Goal: Information Seeking & Learning: Learn about a topic

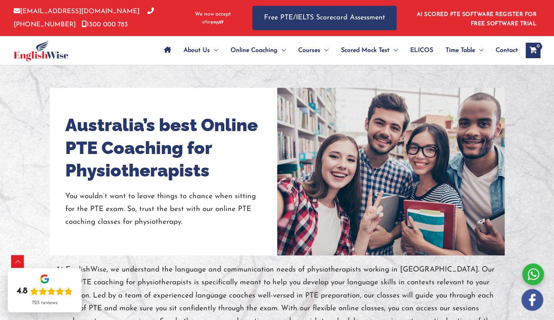
scroll to position [531, 0]
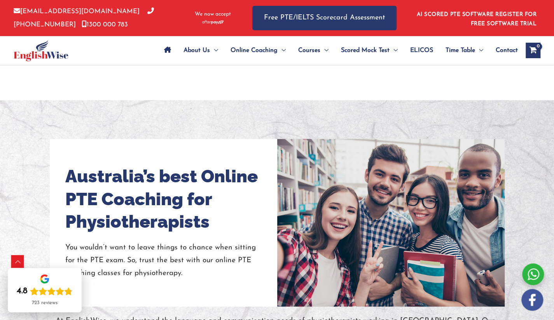
click at [374, 183] on div at bounding box center [391, 223] width 72 height 168
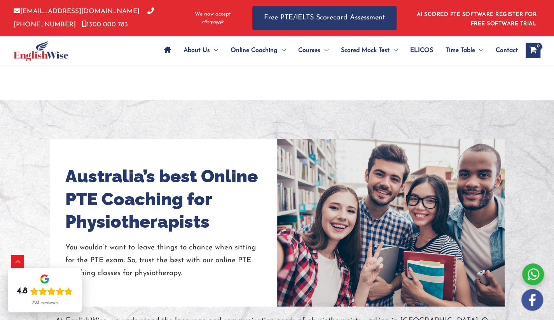
click at [374, 183] on div at bounding box center [391, 223] width 72 height 168
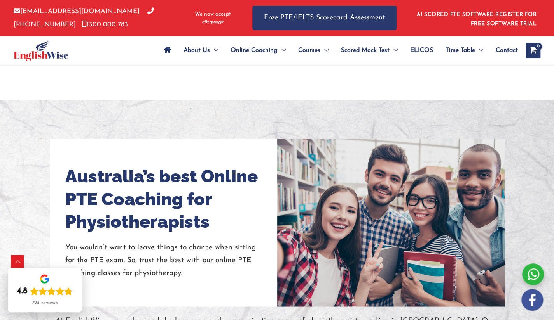
click at [374, 183] on div at bounding box center [391, 223] width 72 height 168
click at [326, 190] on div at bounding box center [390, 223] width 227 height 168
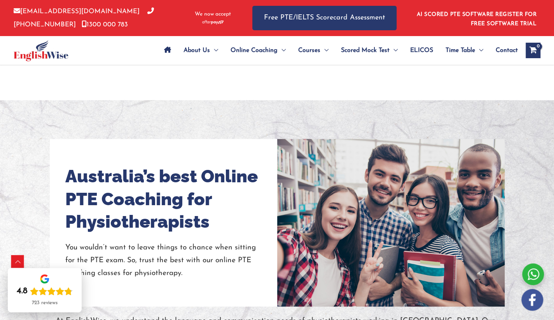
click at [326, 190] on div at bounding box center [390, 223] width 227 height 168
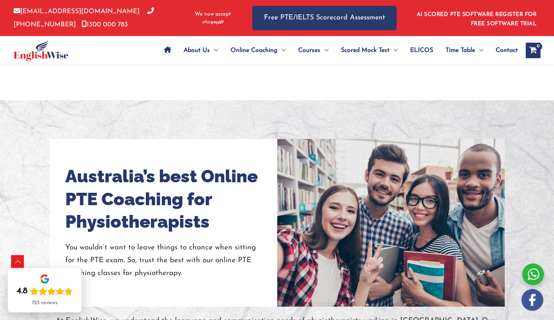
click at [326, 190] on div at bounding box center [390, 223] width 227 height 168
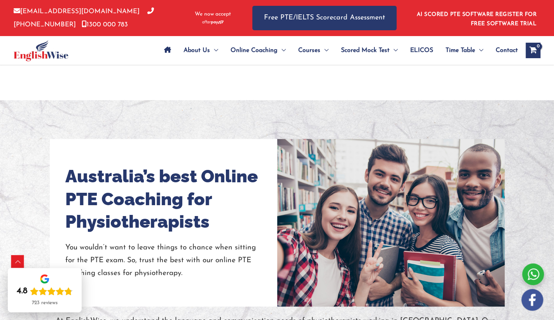
click at [326, 190] on div at bounding box center [390, 223] width 227 height 168
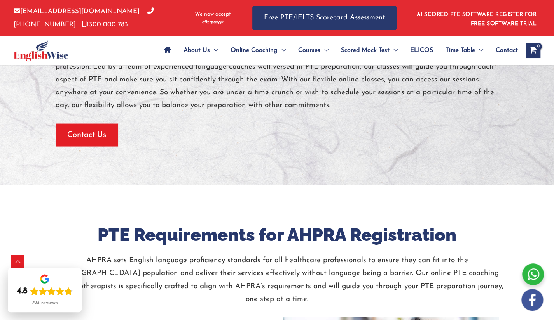
scroll to position [1092, 0]
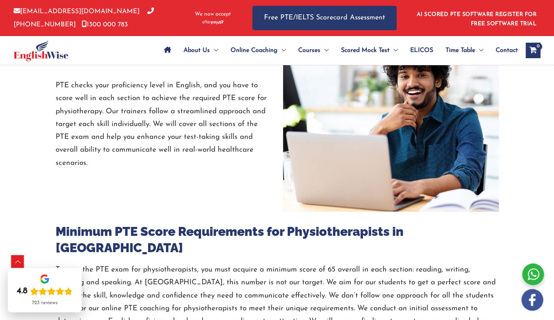
click at [395, 116] on img at bounding box center [391, 124] width 216 height 175
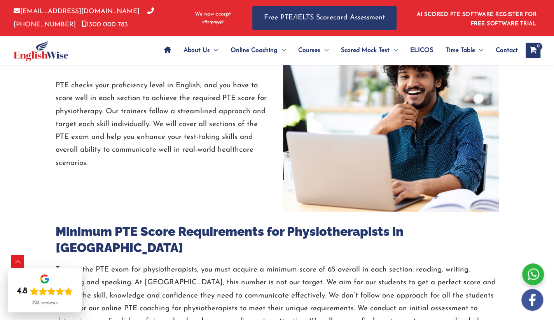
click at [395, 116] on img at bounding box center [391, 124] width 216 height 175
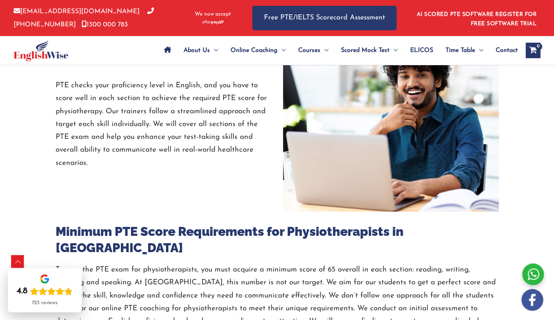
click at [395, 116] on img at bounding box center [391, 124] width 216 height 175
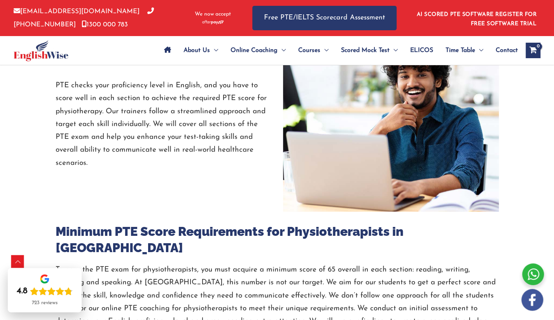
click at [395, 116] on img at bounding box center [391, 124] width 216 height 175
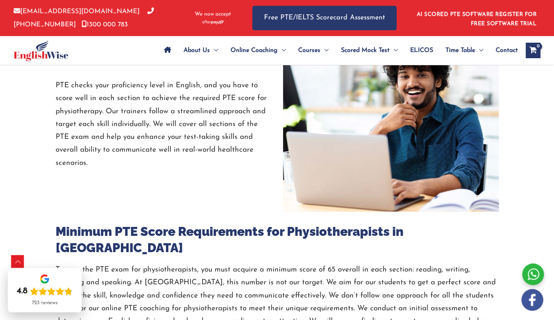
click at [395, 116] on img at bounding box center [391, 124] width 216 height 175
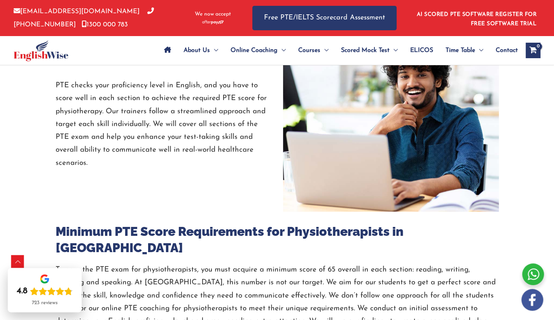
click at [395, 116] on img at bounding box center [391, 124] width 216 height 175
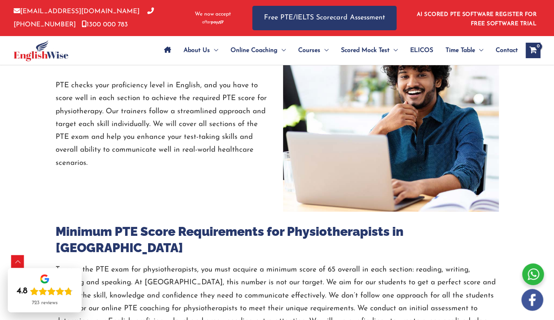
click at [395, 116] on img at bounding box center [391, 124] width 216 height 175
click at [344, 104] on img at bounding box center [391, 124] width 216 height 175
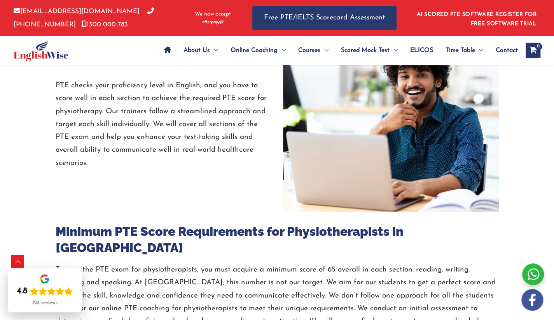
click at [344, 104] on img at bounding box center [391, 124] width 216 height 175
click at [352, 136] on img at bounding box center [391, 124] width 216 height 175
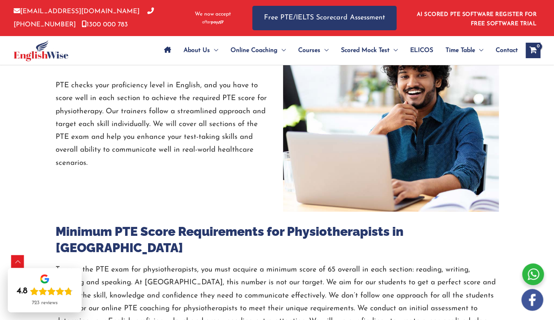
click at [352, 136] on img at bounding box center [391, 124] width 216 height 175
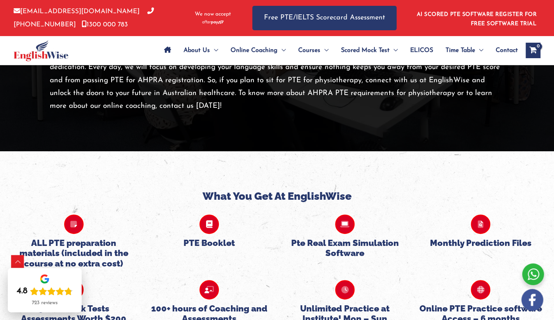
scroll to position [1933, 0]
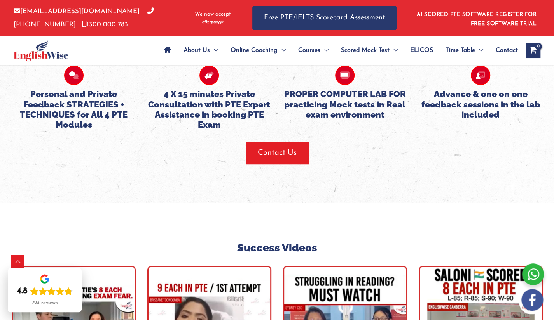
click at [278, 254] on div "Close" at bounding box center [199, 238] width 554 height 320
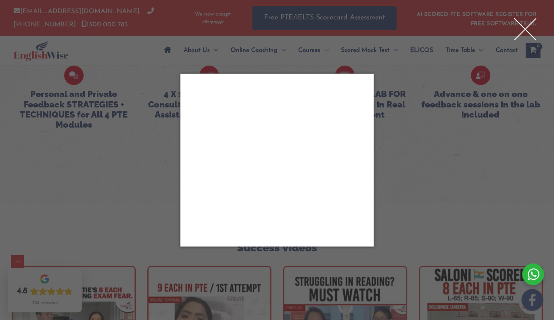
click at [278, 254] on div "Close" at bounding box center [277, 160] width 554 height 320
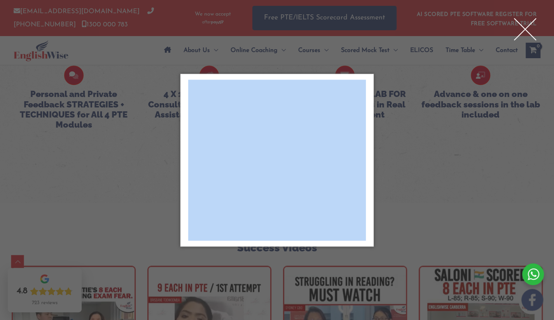
click at [278, 254] on div "Close" at bounding box center [277, 160] width 554 height 320
click at [474, 45] on div "Close" at bounding box center [277, 160] width 554 height 320
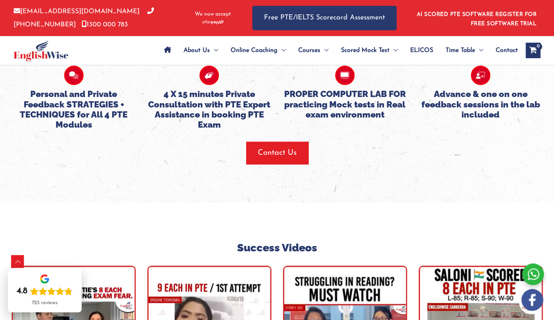
click at [424, 28] on li "AI SCORED PTE SOFTWARE REGISTER FOR FREE SOFTWARE TRIAL" at bounding box center [474, 17] width 124 height 21
click at [432, 40] on link "ELICOS" at bounding box center [421, 50] width 35 height 27
click at [246, 24] on div "[EMAIL_ADDRESS][DOMAIN_NAME] [PHONE_NUMBER] [PHONE_NUMBER] We now accept Free P…" at bounding box center [277, 18] width 526 height 36
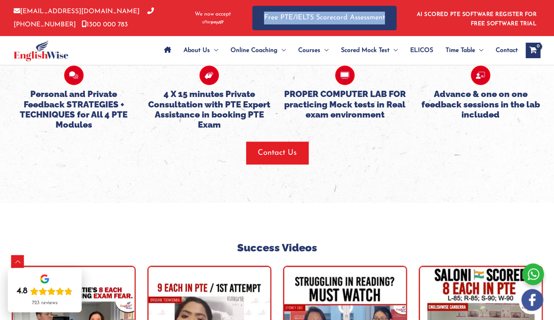
click at [246, 24] on div "[EMAIL_ADDRESS][DOMAIN_NAME] [PHONE_NUMBER] [PHONE_NUMBER] We now accept Free P…" at bounding box center [277, 18] width 526 height 36
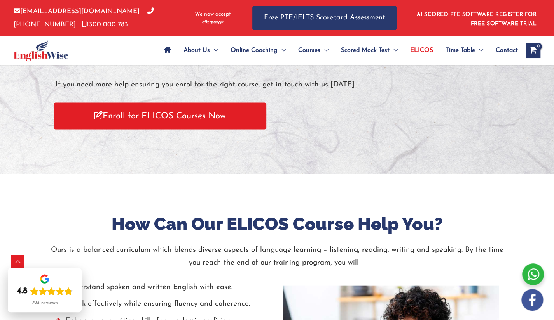
scroll to position [935, 0]
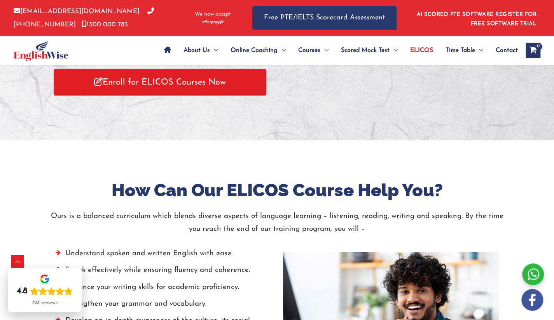
click at [336, 199] on h2 "How Can Our ELICOS Course Help You?" at bounding box center [277, 190] width 454 height 23
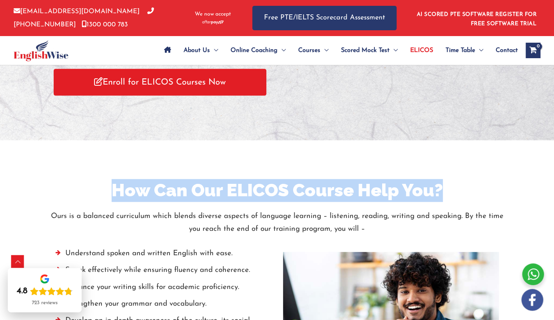
click at [336, 199] on h2 "How Can Our ELICOS Course Help You?" at bounding box center [277, 190] width 454 height 23
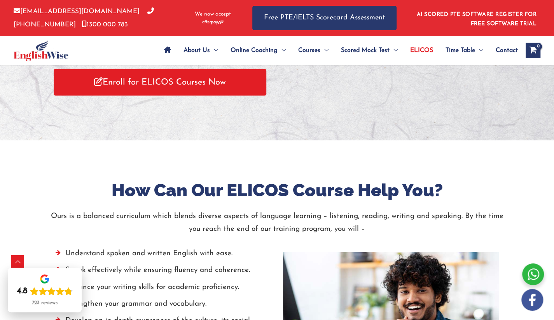
click at [343, 230] on p "Ours is a balanced curriculum which blends diverse aspects of language learning…" at bounding box center [277, 223] width 454 height 26
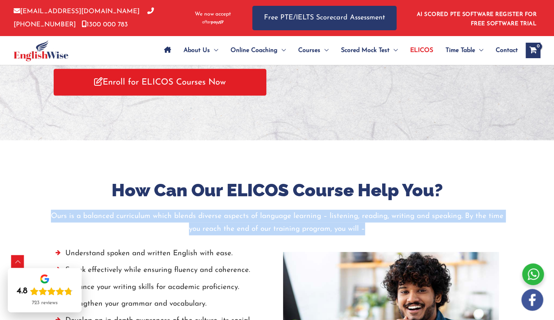
click at [343, 230] on p "Ours is a balanced curriculum which blends diverse aspects of language learning…" at bounding box center [277, 223] width 454 height 26
click at [387, 228] on p "Ours is a balanced curriculum which blends diverse aspects of language learning…" at bounding box center [277, 223] width 454 height 26
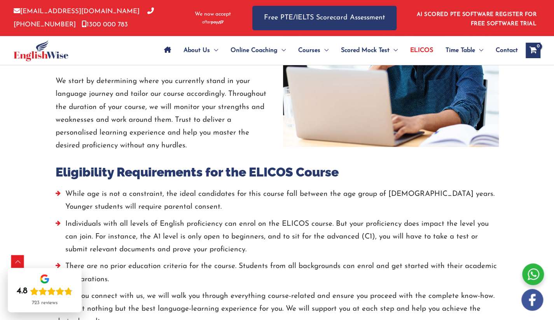
scroll to position [1496, 0]
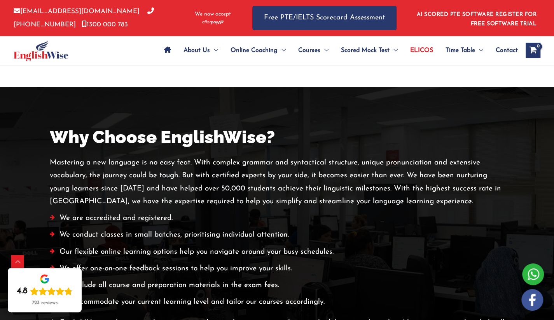
click at [404, 261] on li "Our flexible online learning options help you navigate around your busy schedul…" at bounding box center [277, 254] width 454 height 17
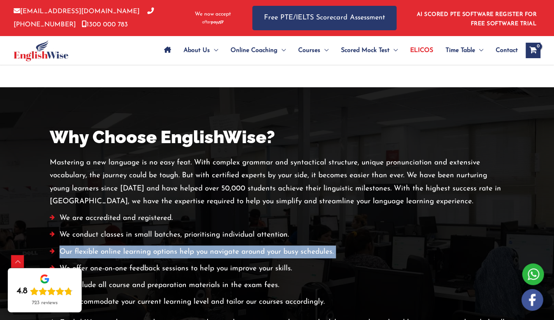
click at [404, 261] on li "Our flexible online learning options help you navigate around your busy schedul…" at bounding box center [277, 254] width 454 height 17
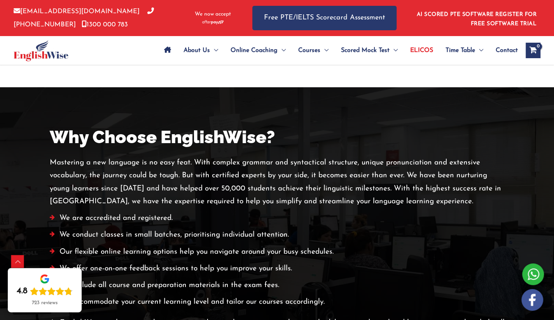
click at [141, 117] on div at bounding box center [277, 272] width 554 height 370
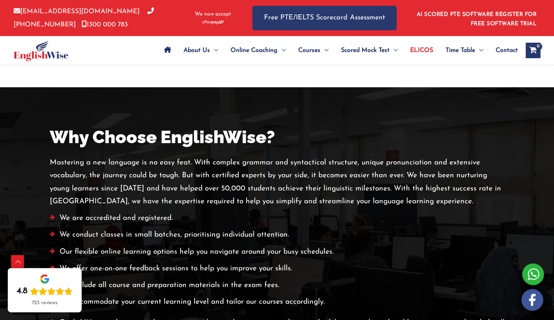
click at [127, 47] on div "About Us Menu Toggle Our Story Testimonials Online Coaching Menu Toggle Online …" at bounding box center [330, 50] width 419 height 29
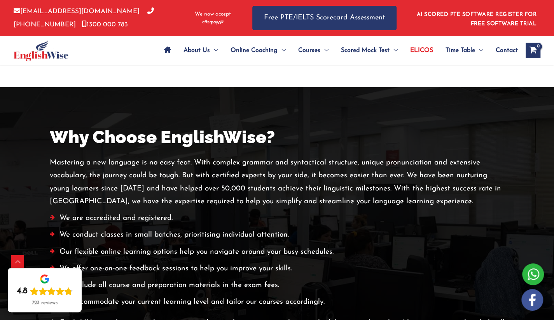
click at [127, 47] on div "About Us Menu Toggle Our Story Testimonials Online Coaching Menu Toggle Online …" at bounding box center [330, 50] width 419 height 29
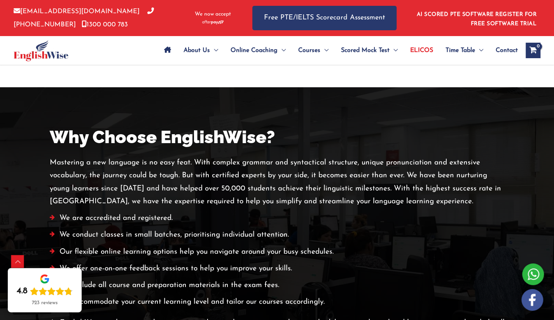
click at [127, 47] on div "About Us Menu Toggle Our Story Testimonials Online Coaching Menu Toggle Online …" at bounding box center [330, 50] width 419 height 29
